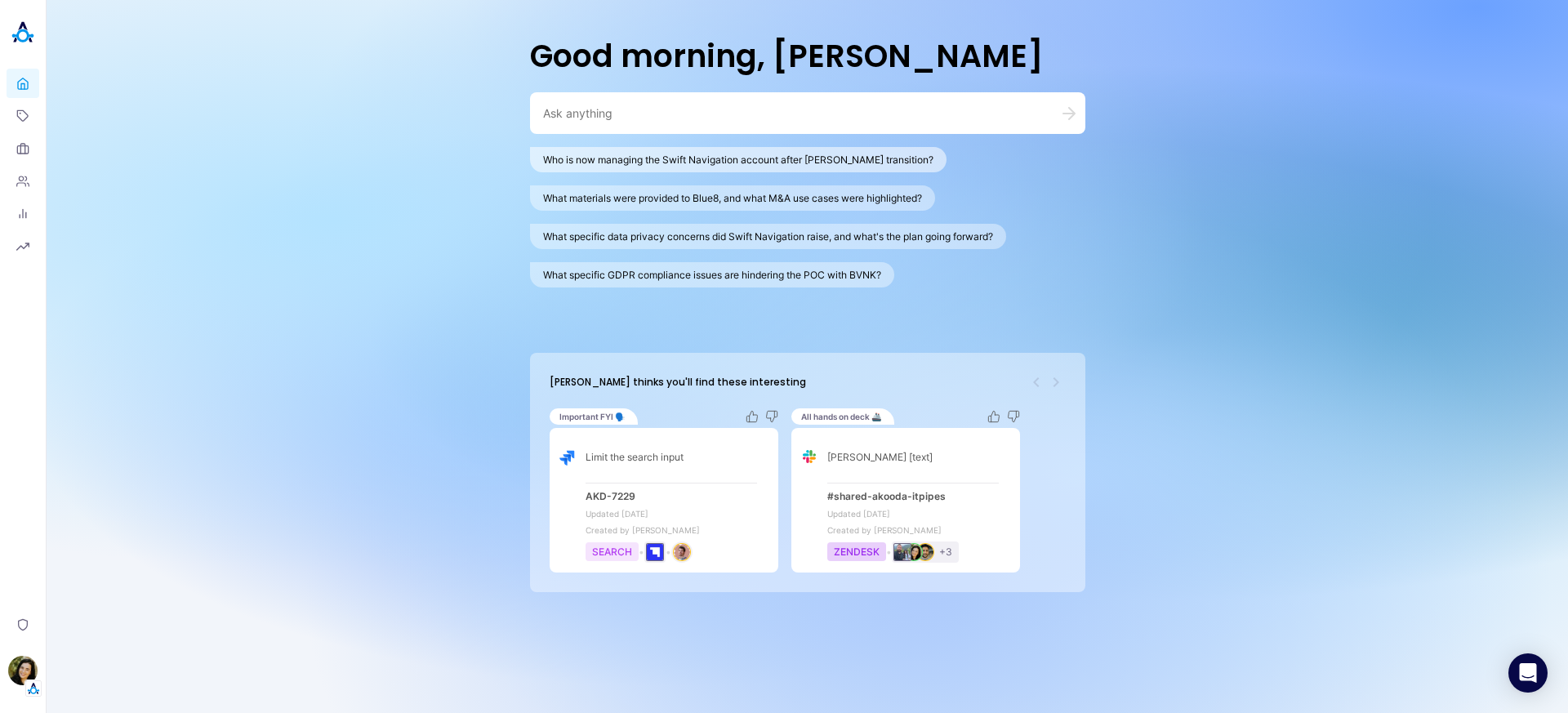
click at [624, 166] on button "Who is now managing the Swift Navigation account after Derek Evjenth's transiti…" at bounding box center [738, 159] width 417 height 25
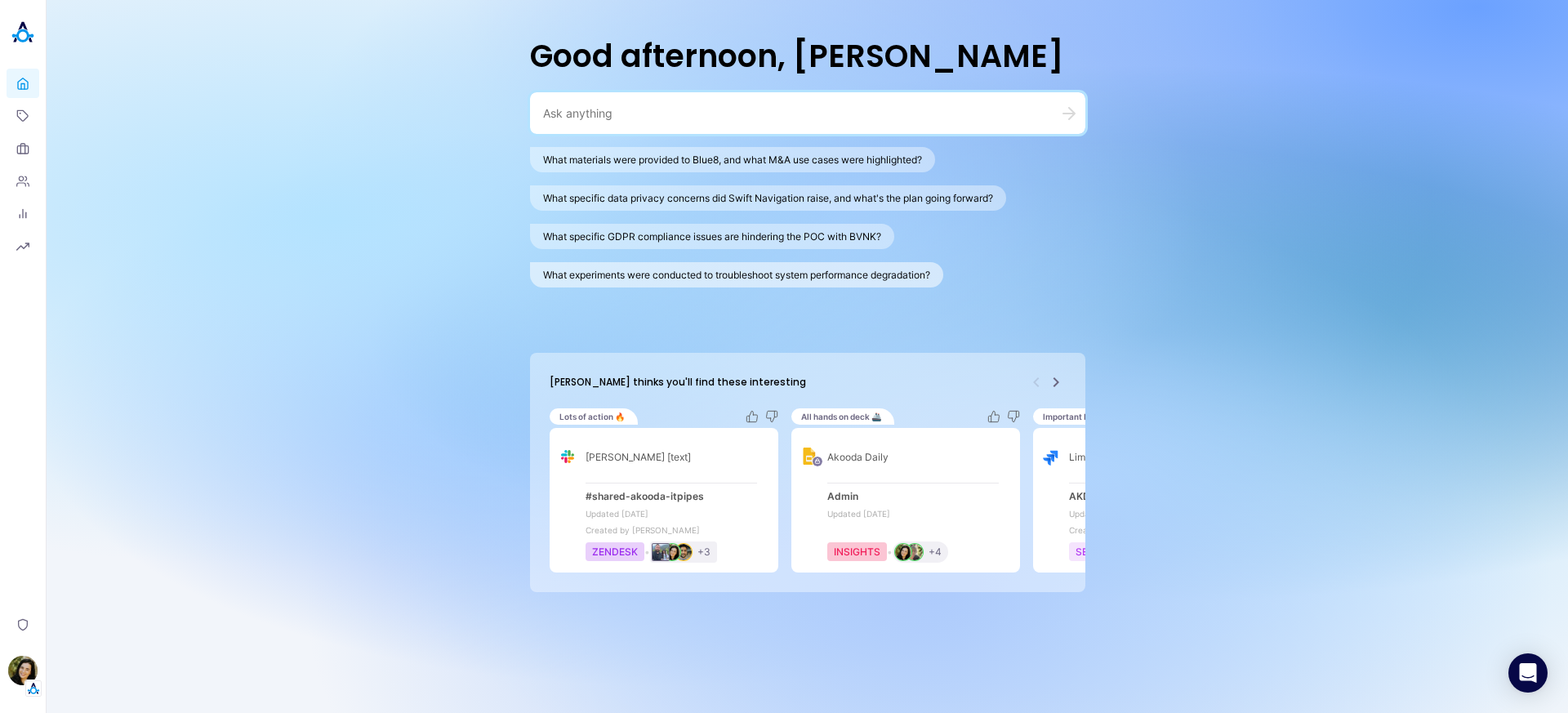
click at [811, 266] on button "What experiments were conducted to troubleshoot system performance degradation?" at bounding box center [736, 275] width 413 height 25
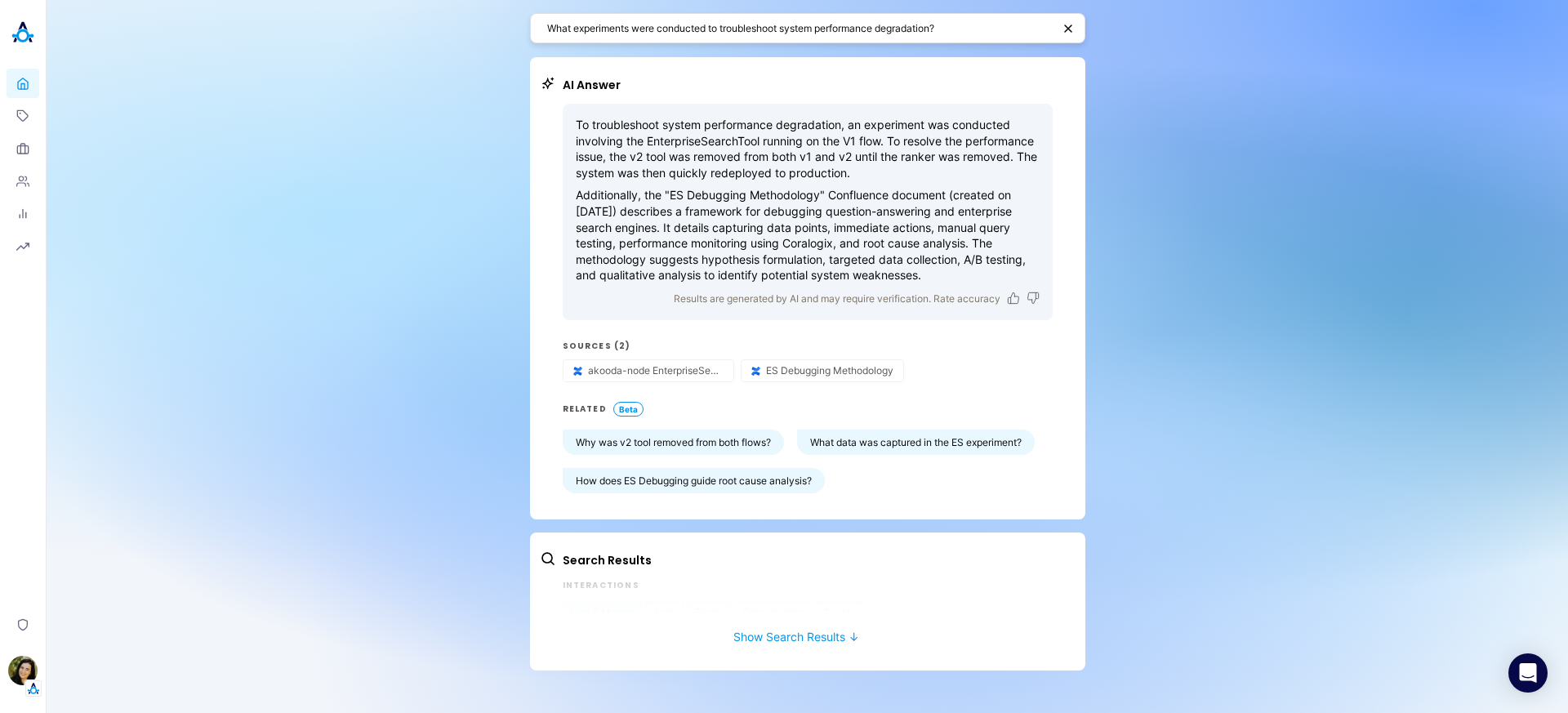
click at [789, 25] on textarea "What experiments were conducted to troubleshoot system performance degradation?" at bounding box center [800, 28] width 504 height 15
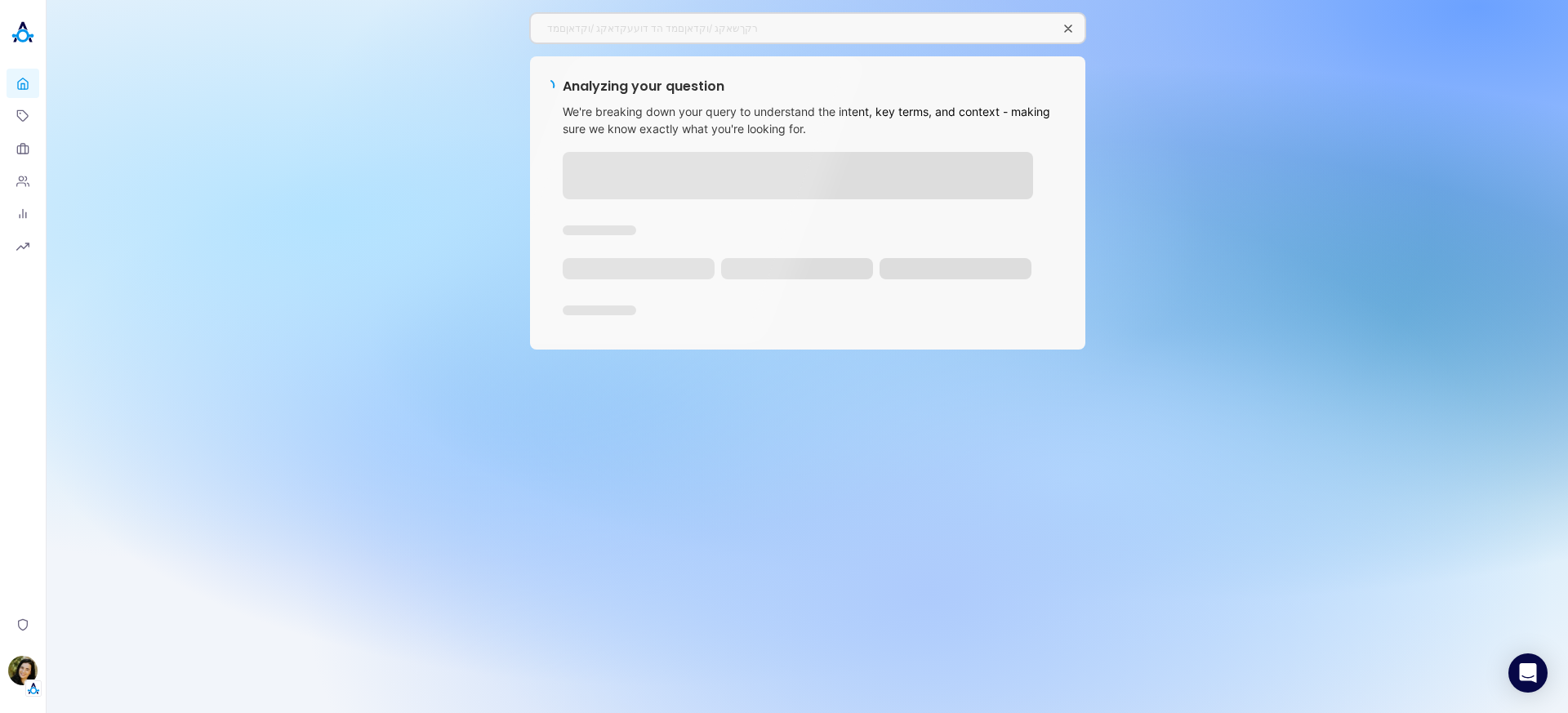
click at [1071, 24] on icon "button" at bounding box center [1068, 28] width 13 height 13
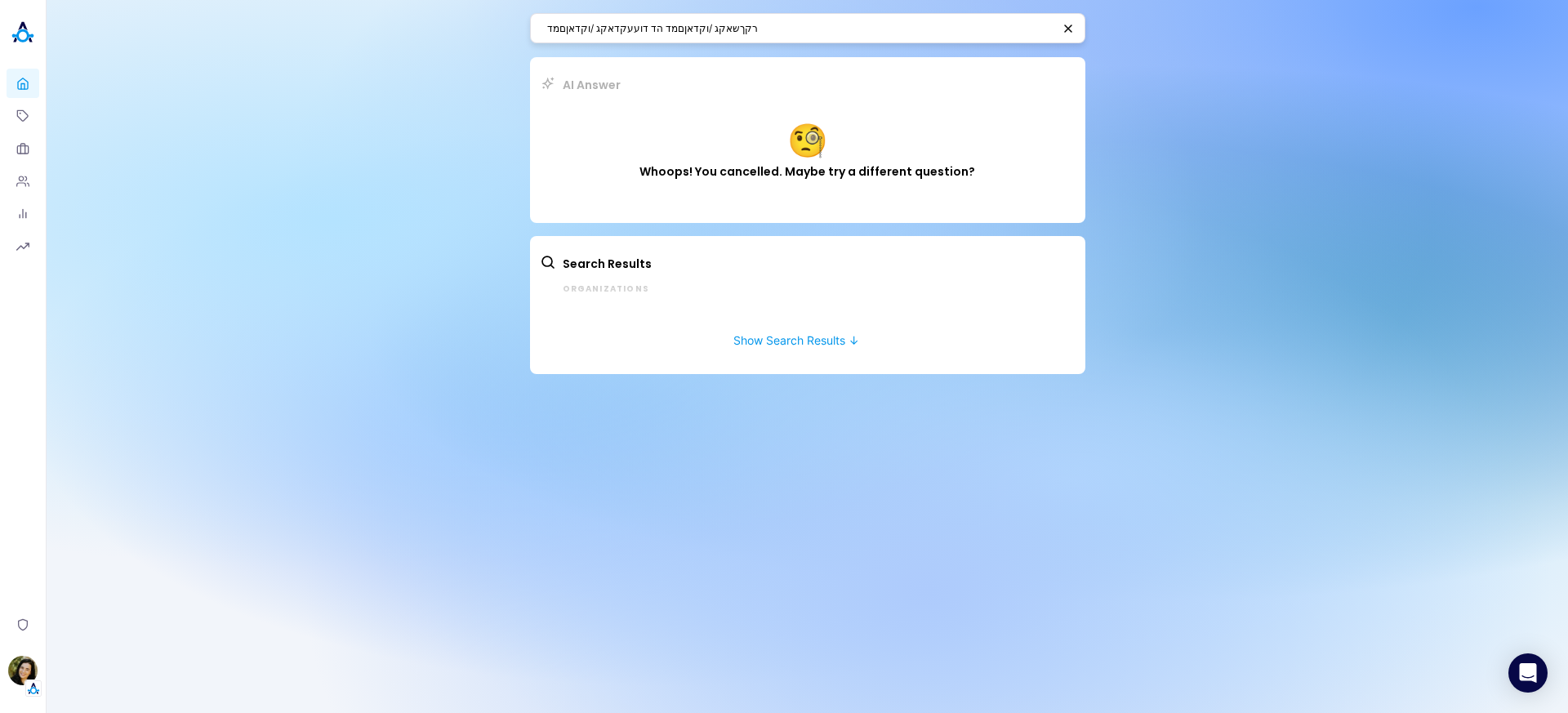
click at [737, 30] on textarea "רקךשאקג /וקדאןםמד הד דועעקדאקג /וקדאןםמד" at bounding box center [800, 28] width 504 height 15
type textarea "ר"
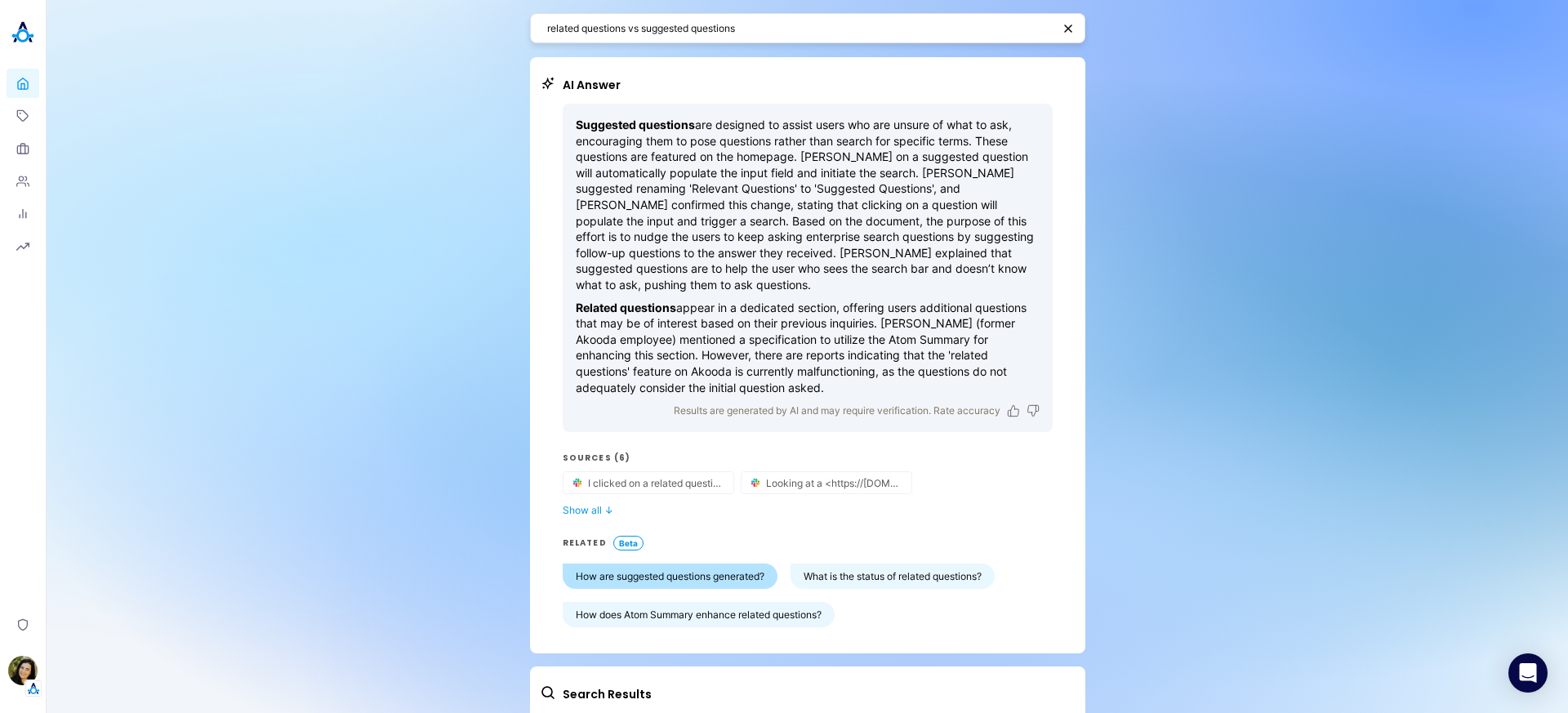
click at [736, 575] on button "How are suggested questions generated?" at bounding box center [670, 576] width 215 height 25
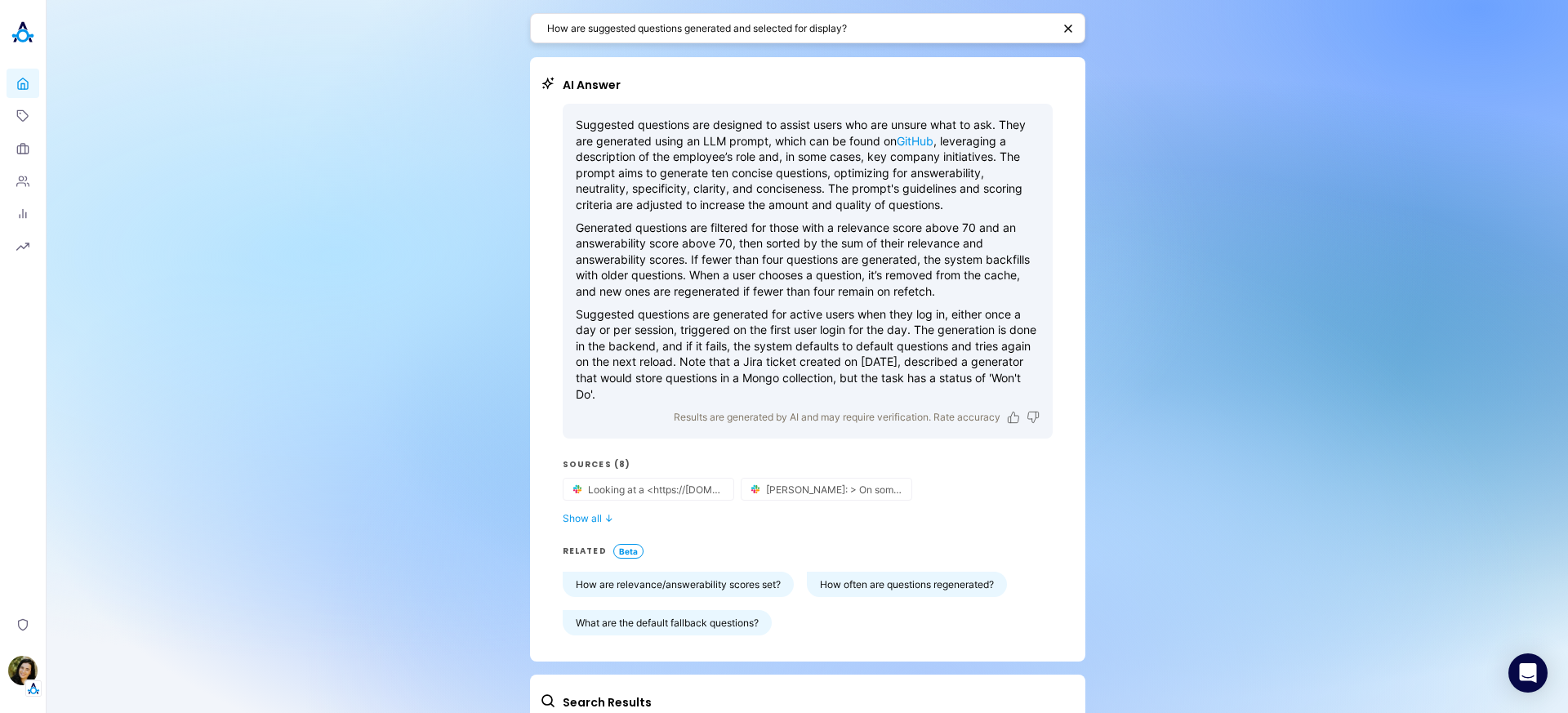
click at [917, 143] on link "GitHub" at bounding box center [915, 141] width 37 height 14
click at [616, 43] on span "How are suggested questions generated and selected for display?" at bounding box center [807, 28] width 555 height 31
drag, startPoint x: 620, startPoint y: 30, endPoint x: 582, endPoint y: 33, distance: 38.1
click at [582, 33] on textarea "How are suggested questions generated and selected for display?" at bounding box center [800, 28] width 504 height 15
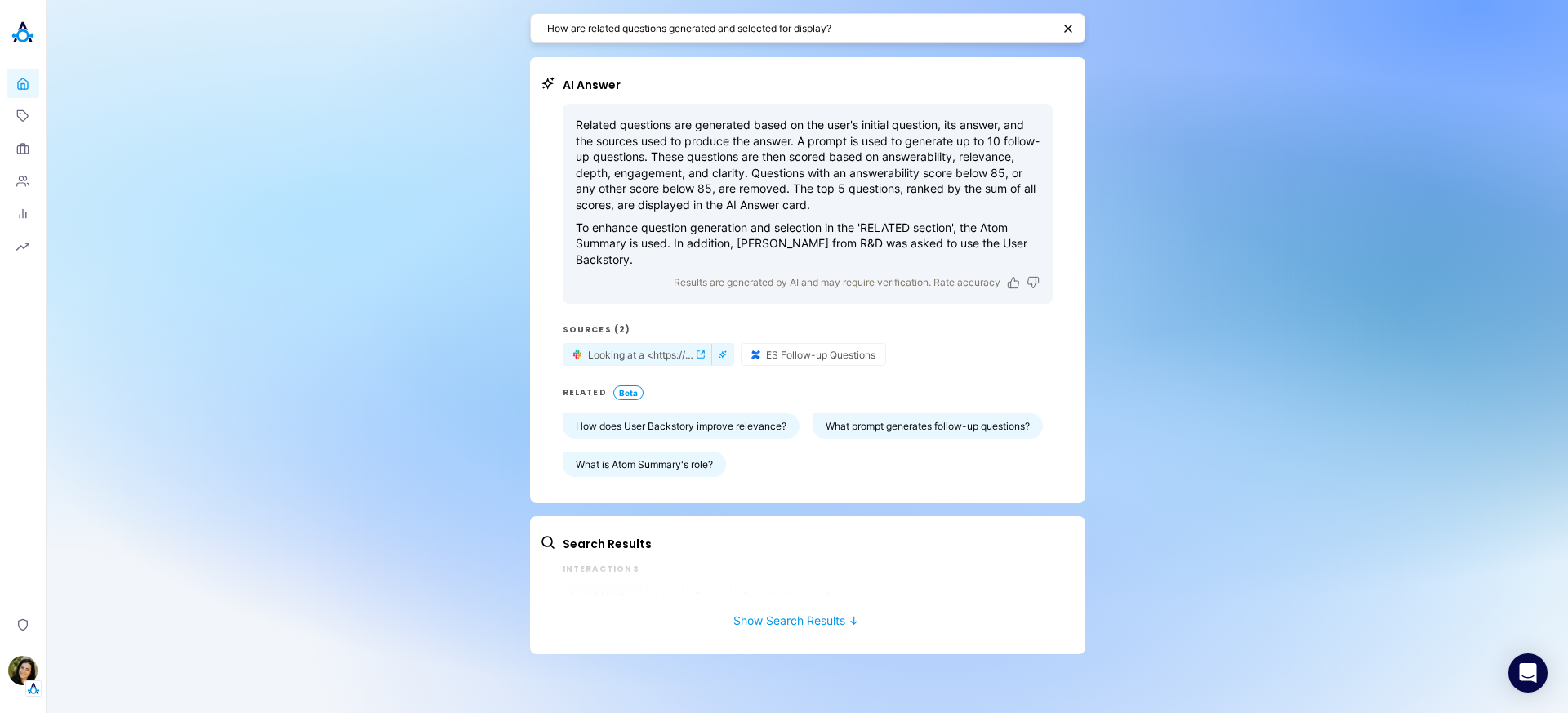
click at [644, 360] on span "Looking at a <https://app.smartlook.com/org/f74712de8372eb20e34a81ec/project/f4…" at bounding box center [640, 354] width 105 height 13
click at [908, 425] on button "What prompt generates follow-up questions?" at bounding box center [928, 426] width 230 height 25
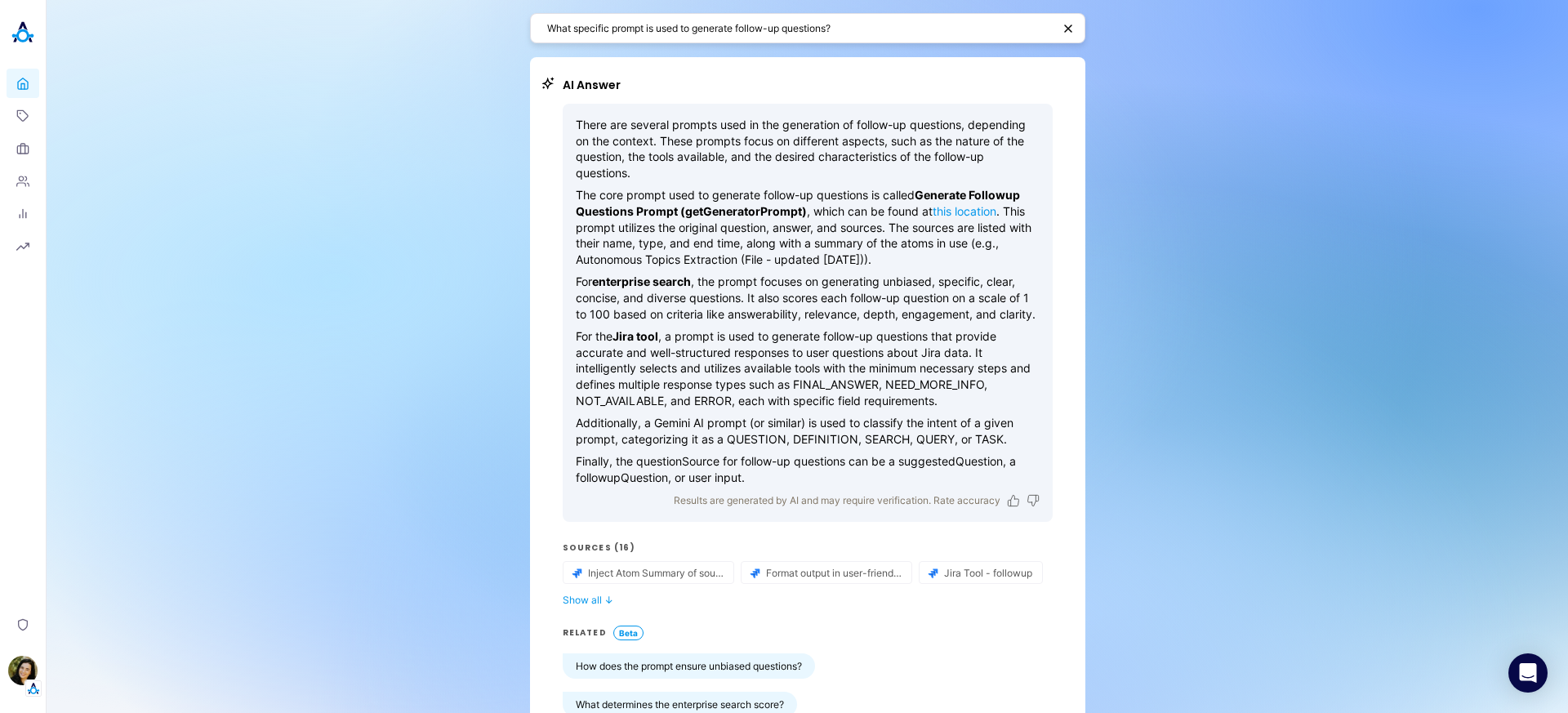
click at [956, 208] on link "this location" at bounding box center [965, 211] width 64 height 14
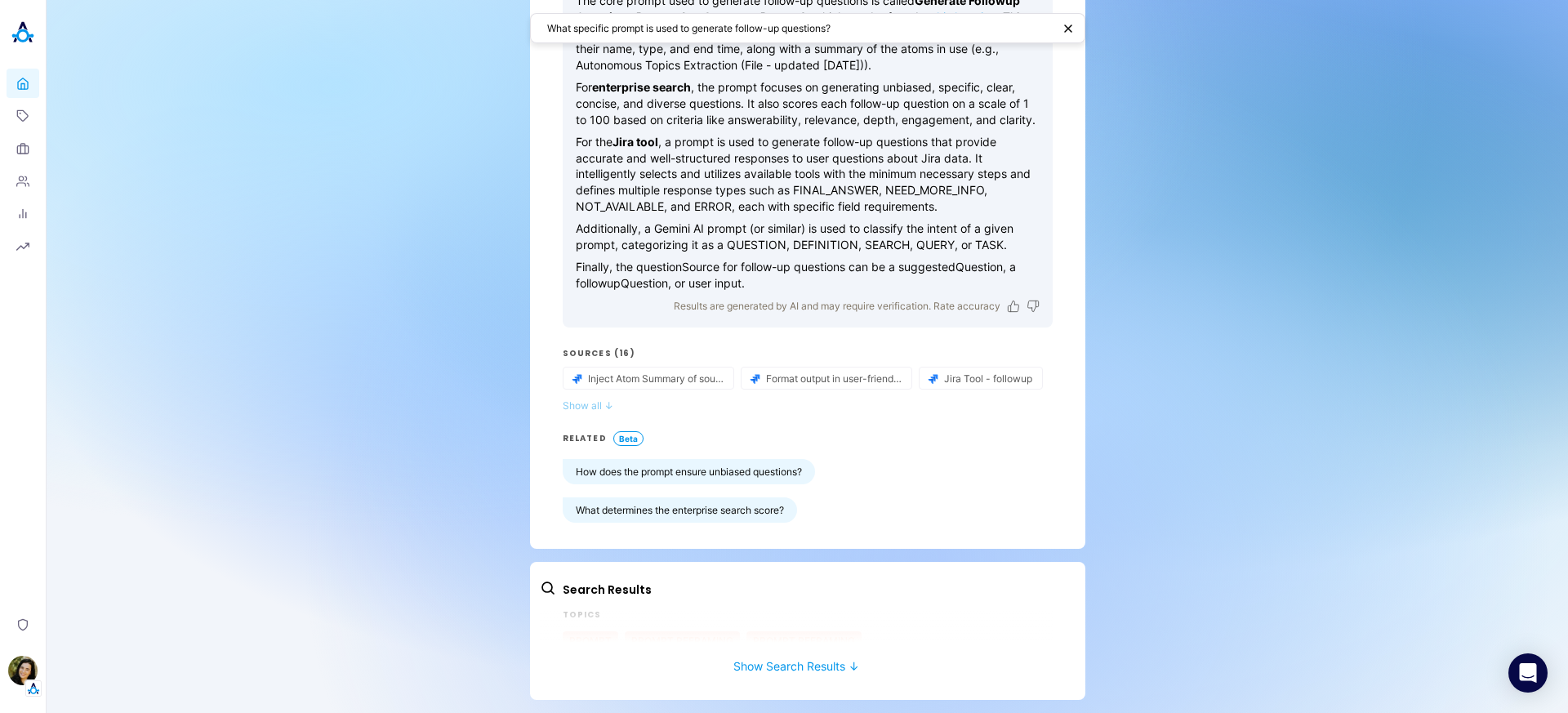
click at [576, 401] on button "Show all ↓" at bounding box center [807, 406] width 490 height 13
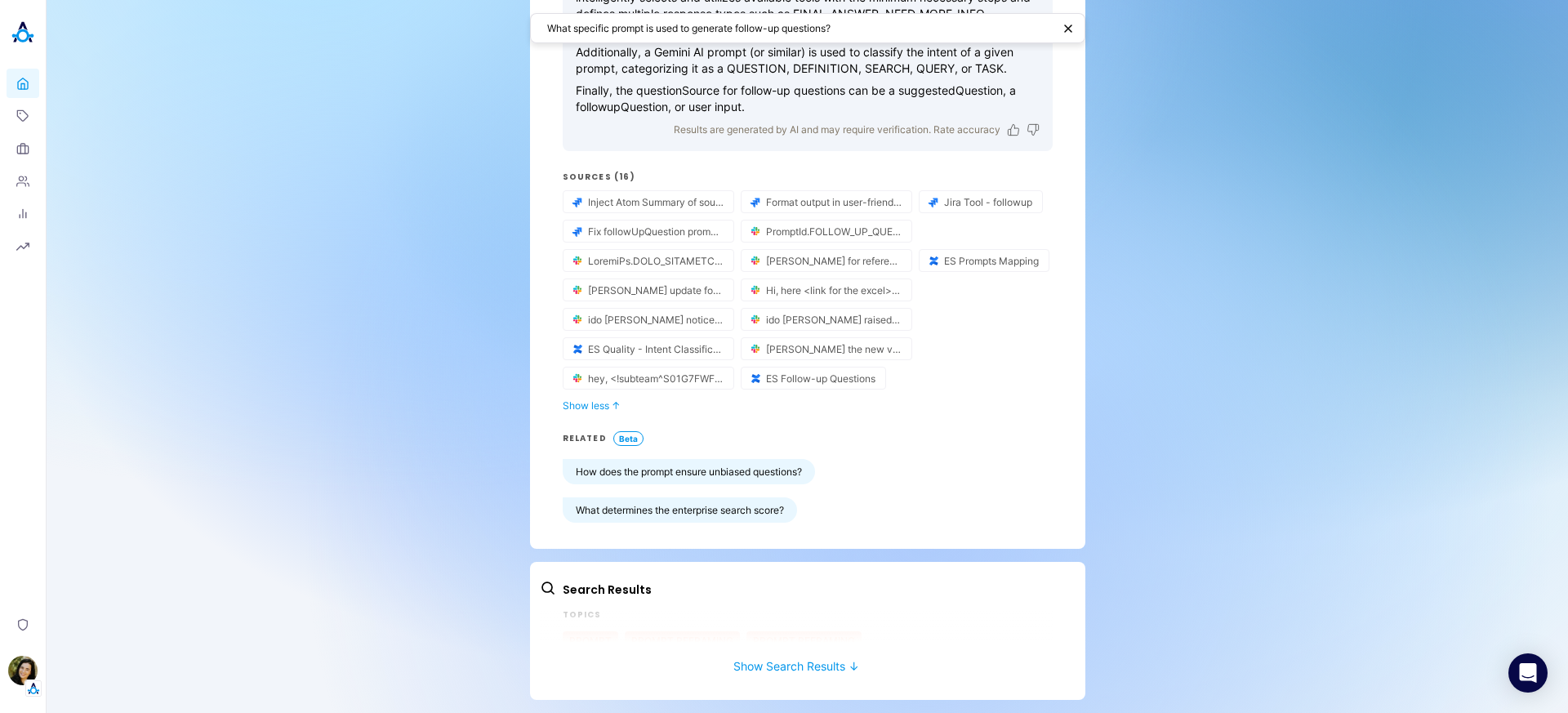
scroll to position [0, 0]
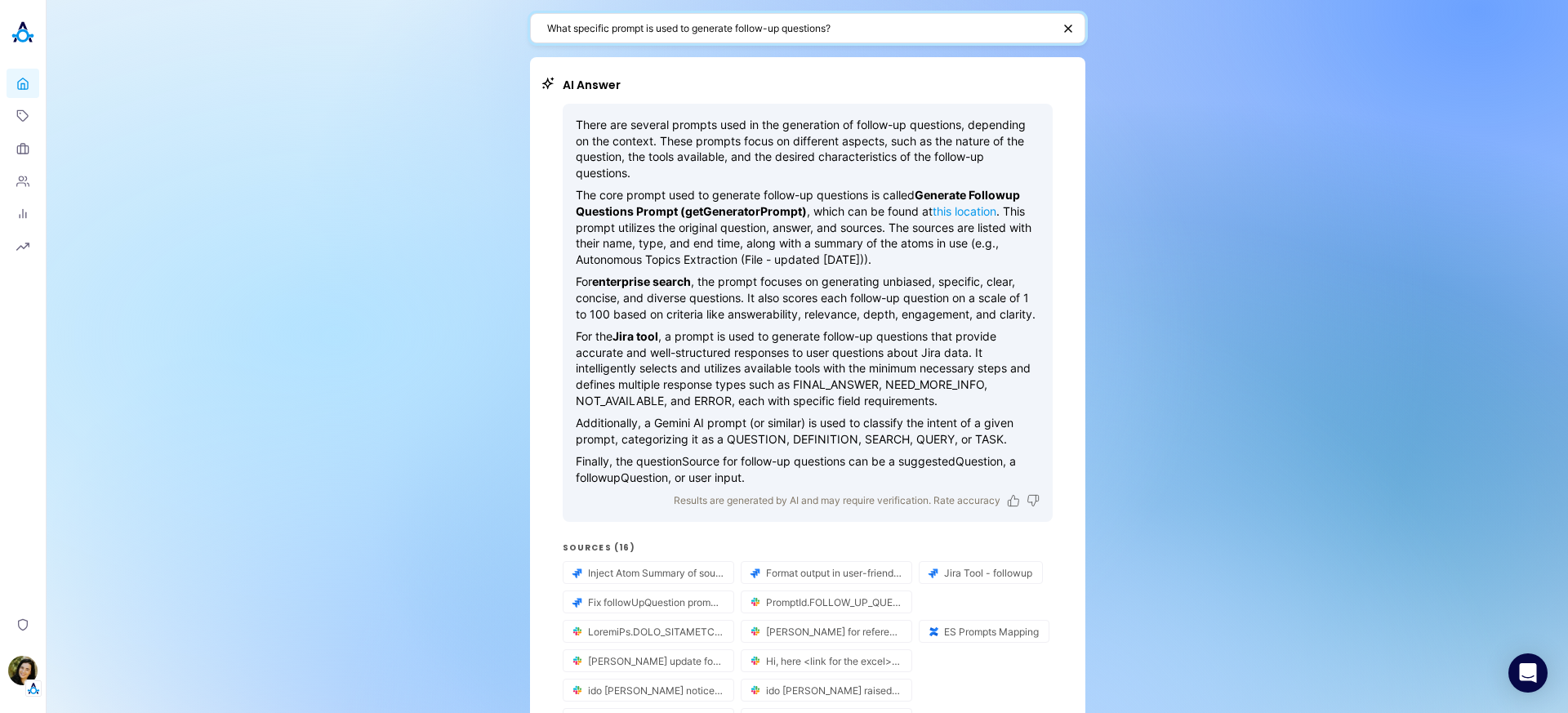
click at [666, 34] on textarea "What specific prompt is used to generate follow-up questions?" at bounding box center [800, 28] width 504 height 15
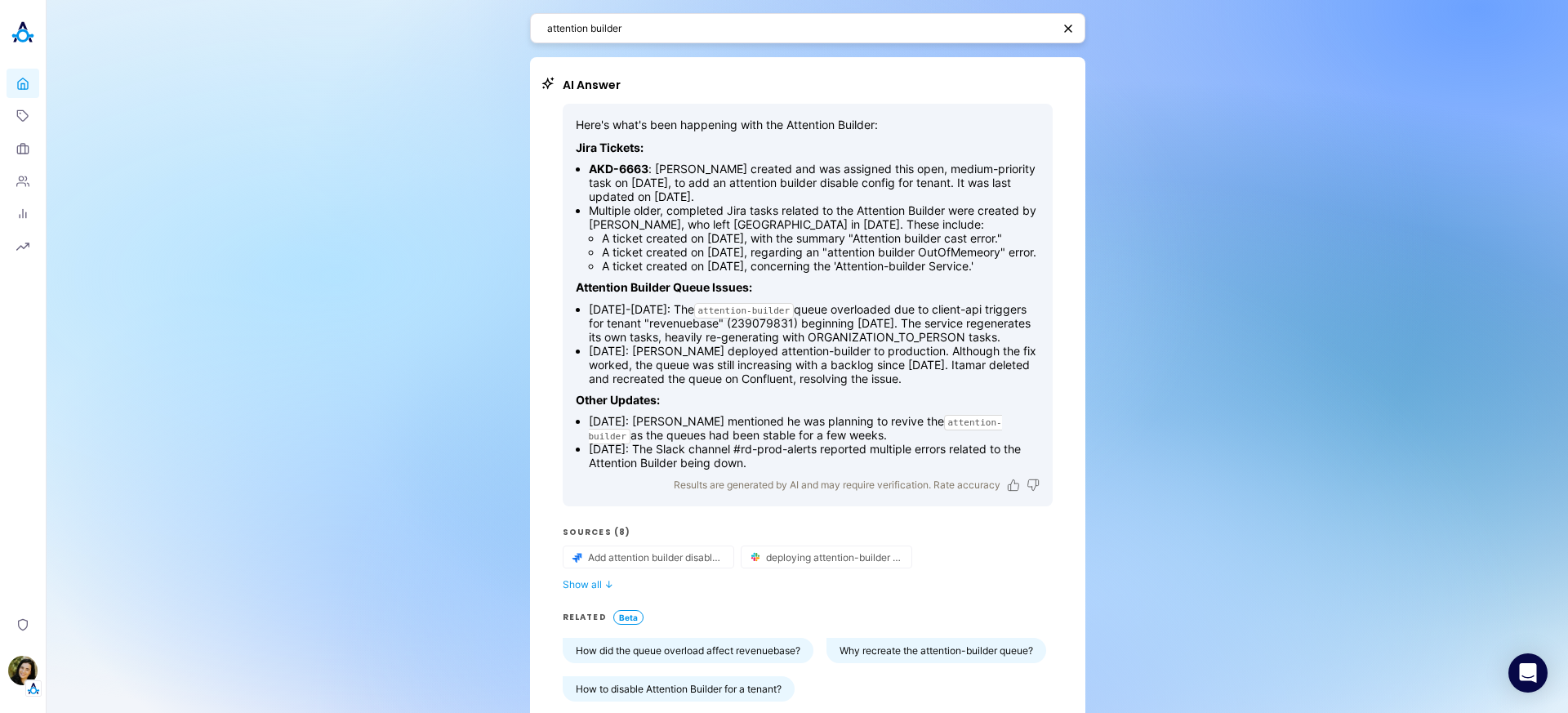
click at [536, 34] on div "attention builder" at bounding box center [807, 28] width 555 height 30
click at [539, 28] on div "attention builder" at bounding box center [807, 28] width 555 height 30
click at [547, 29] on textarea "attention builder" at bounding box center [800, 28] width 504 height 15
type textarea "tell me about the attention builder"
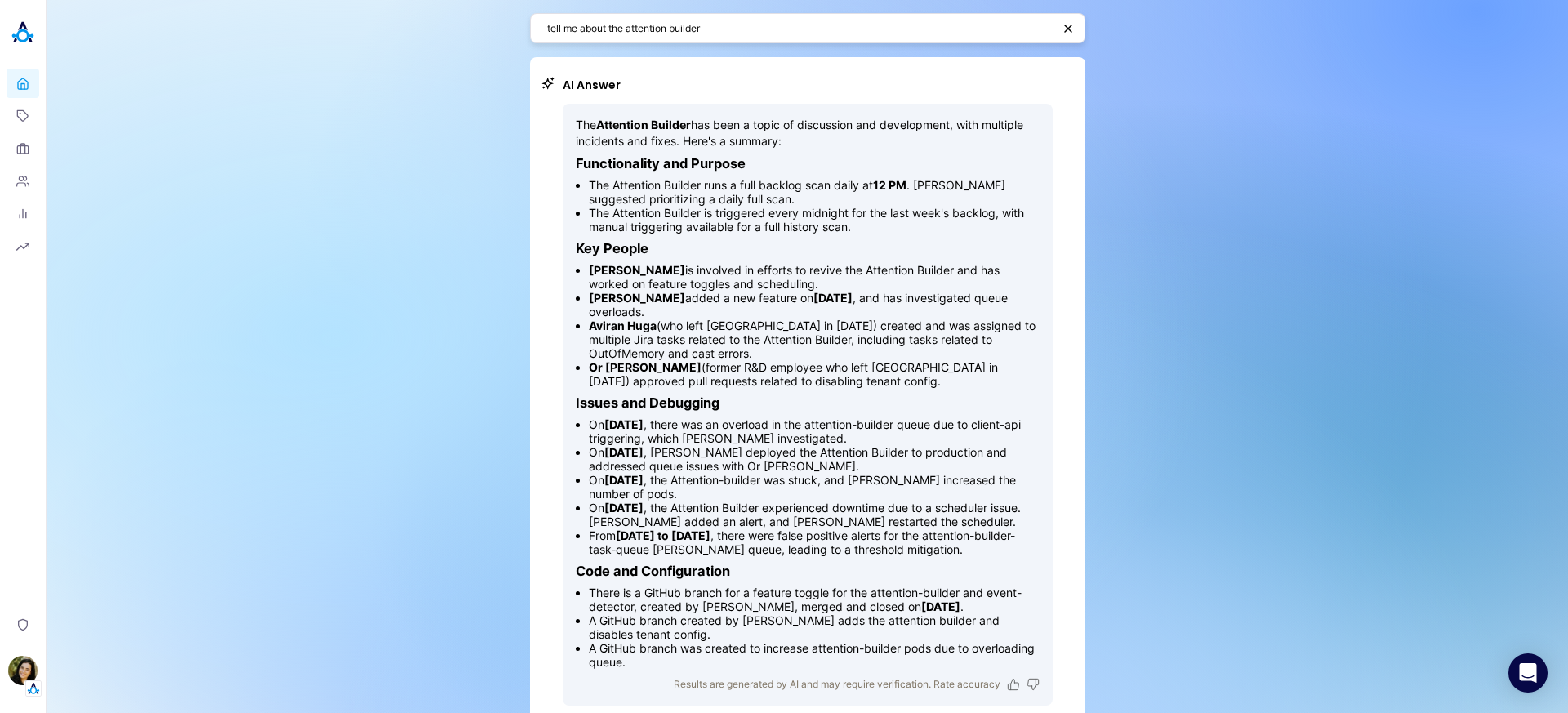
click at [639, 30] on textarea "tell me about the attention builder" at bounding box center [800, 28] width 504 height 15
click at [20, 46] on img at bounding box center [23, 32] width 33 height 33
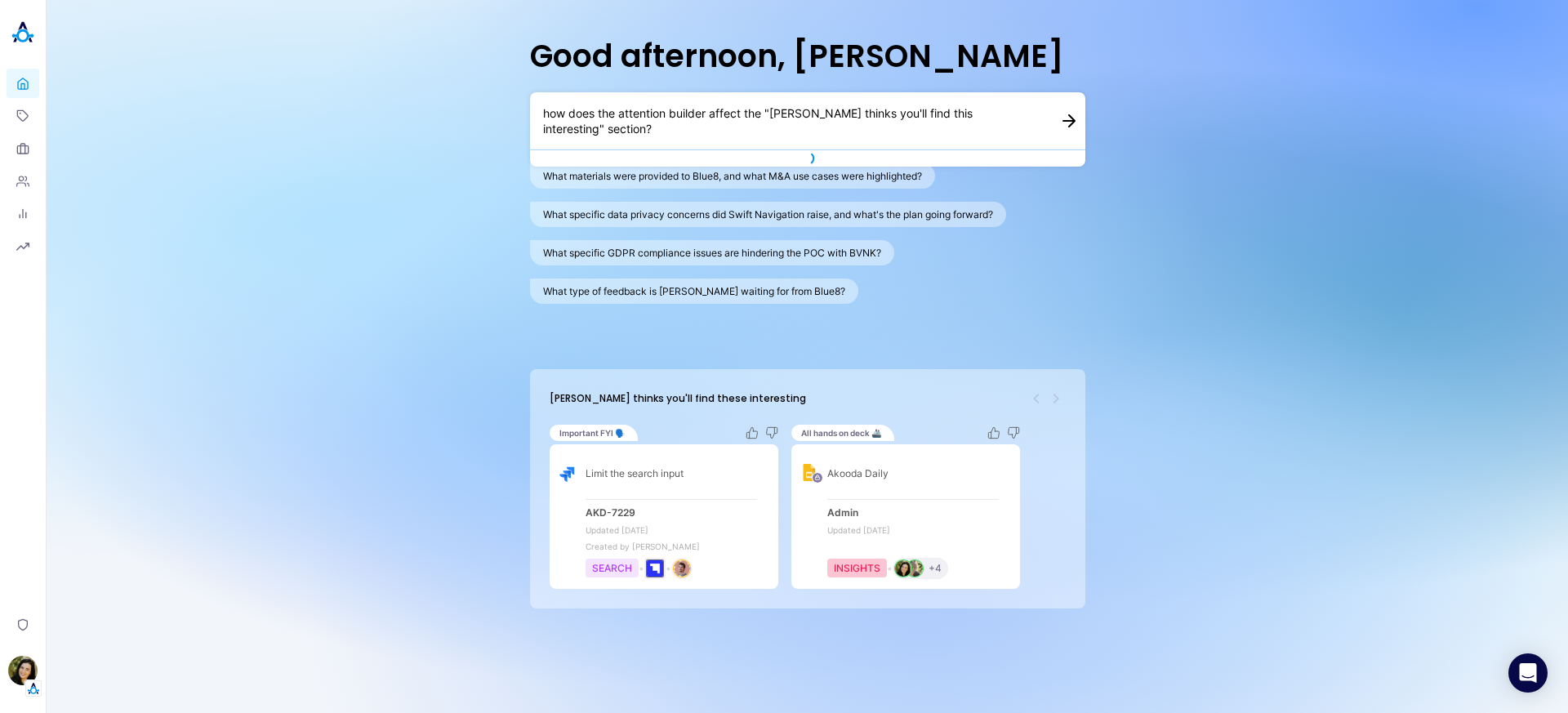
type textarea "how does the attention builder affect the "[PERSON_NAME] thinks you'll find thi…"
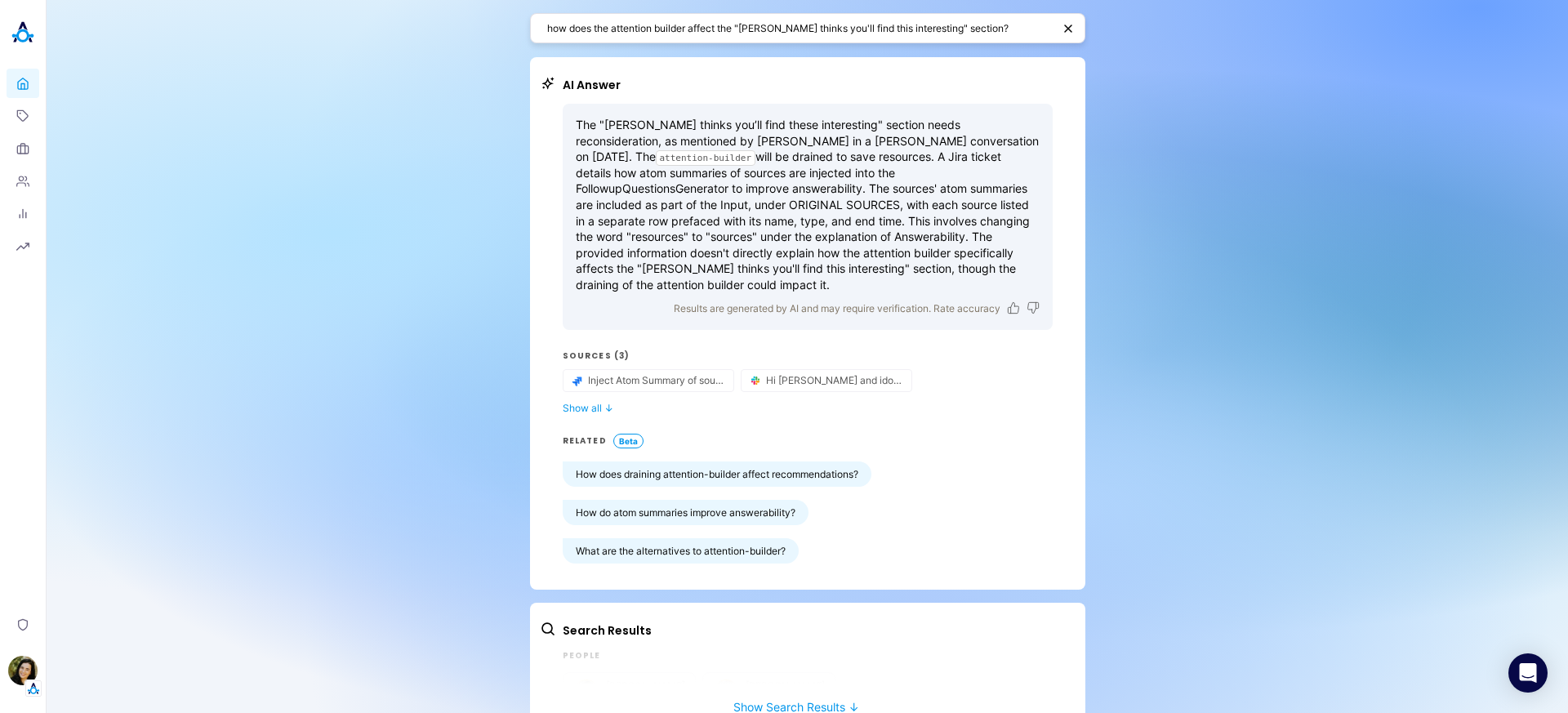
click at [584, 401] on div "The "[PERSON_NAME] thinks you’ll find these interesting" section needs reconsid…" at bounding box center [807, 333] width 490 height 460
click at [587, 402] on button "Show all ↓" at bounding box center [807, 408] width 490 height 13
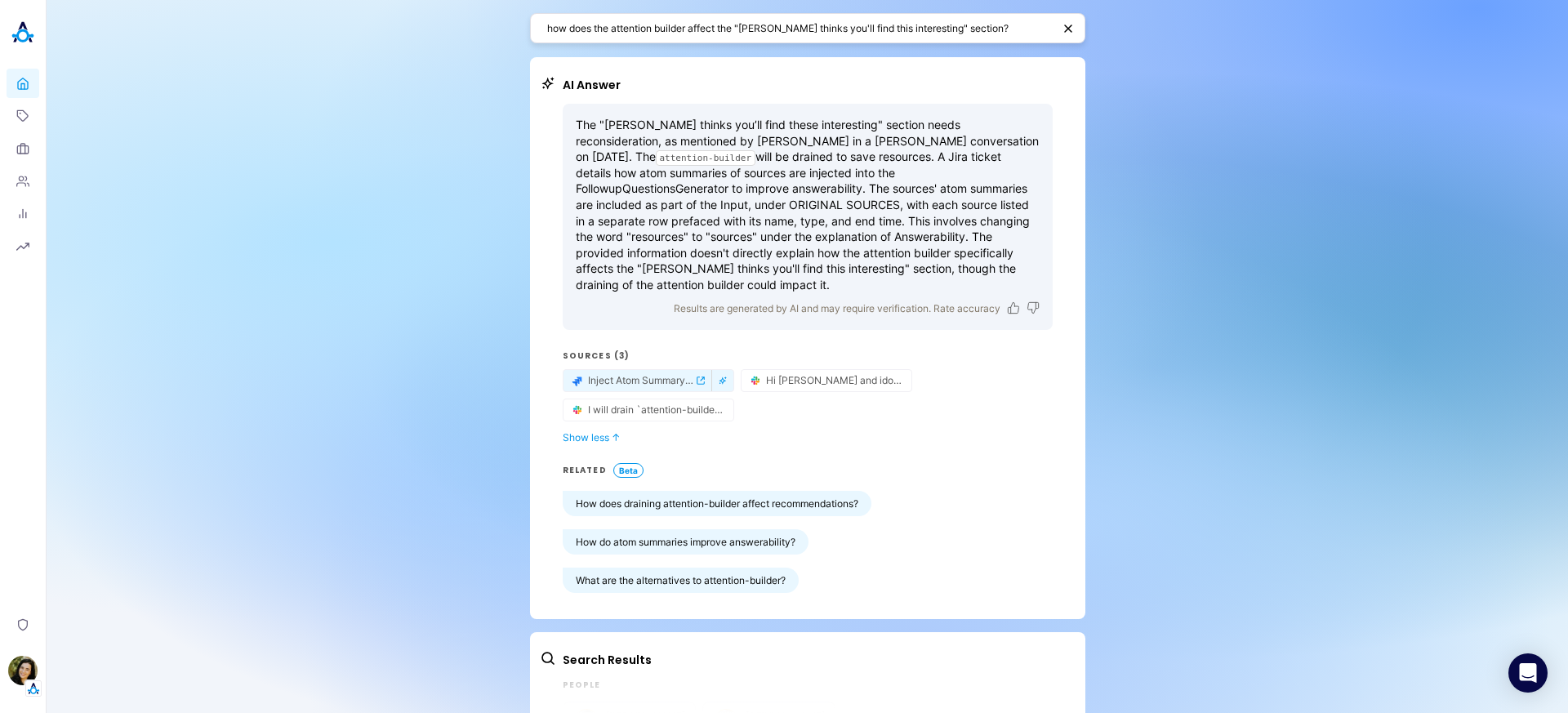
click at [697, 376] on icon "external-link-icon" at bounding box center [701, 381] width 8 height 8
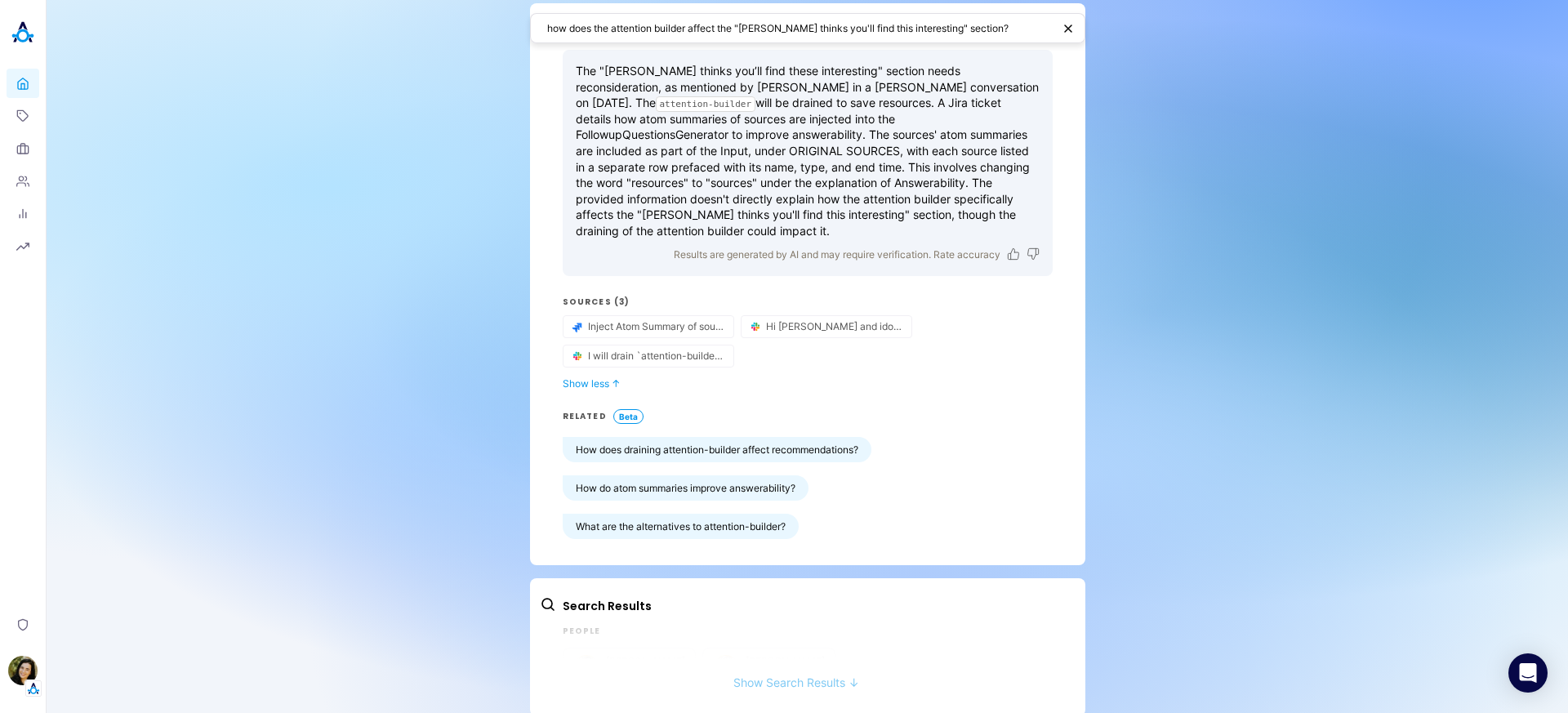
click at [749, 672] on button "Show Search Results ↓" at bounding box center [796, 674] width 513 height 30
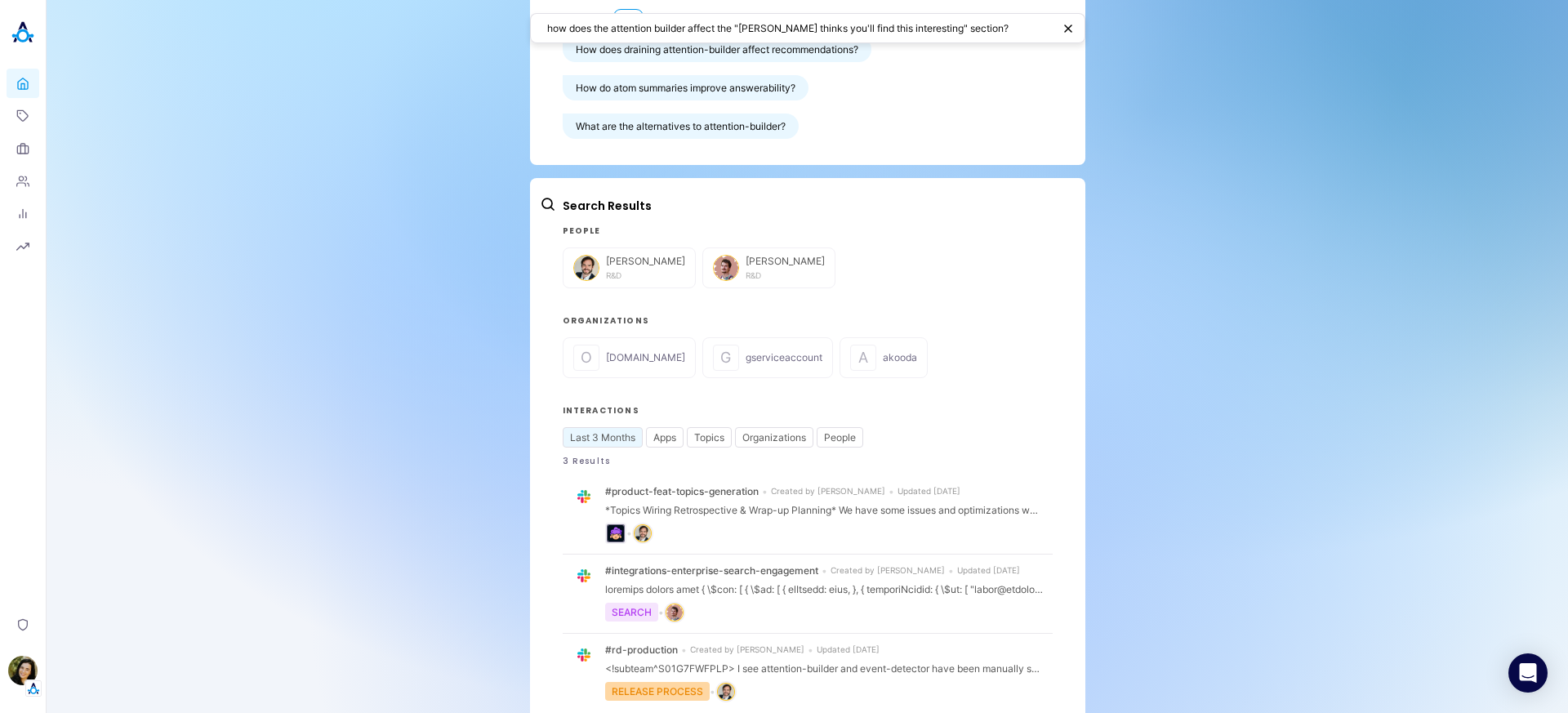
scroll to position [489, 0]
